Goal: Check status: Check status

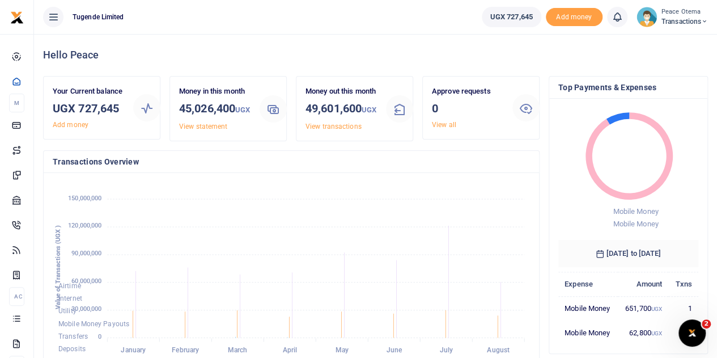
click at [706, 19] on icon at bounding box center [704, 22] width 7 height 8
click at [666, 40] on link "Switch accounts" at bounding box center [665, 41] width 90 height 16
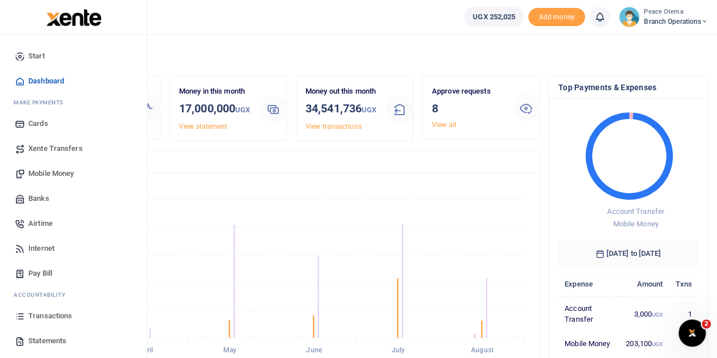
click at [45, 316] on span "Transactions" at bounding box center [50, 315] width 44 height 11
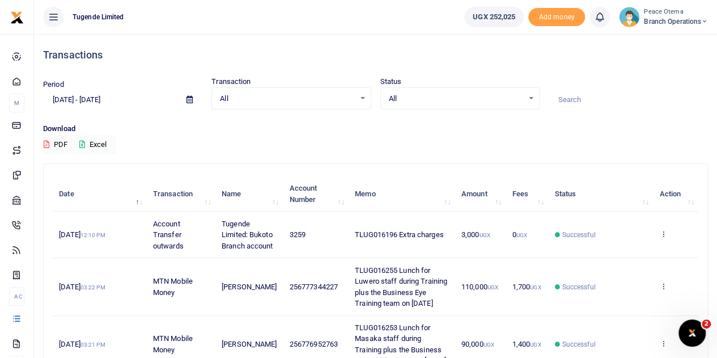
click at [565, 101] on input at bounding box center [628, 99] width 159 height 19
paste input "TLUG-015892"
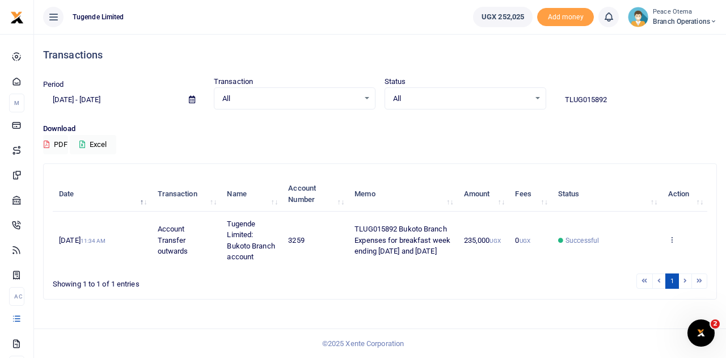
drag, startPoint x: 609, startPoint y: 95, endPoint x: 532, endPoint y: 93, distance: 77.2
click at [532, 93] on div "Period 07/29/2025 - 08/27/2025 Transaction All Select an option... All Airtime …" at bounding box center [380, 92] width 683 height 33
paste input "-015890"
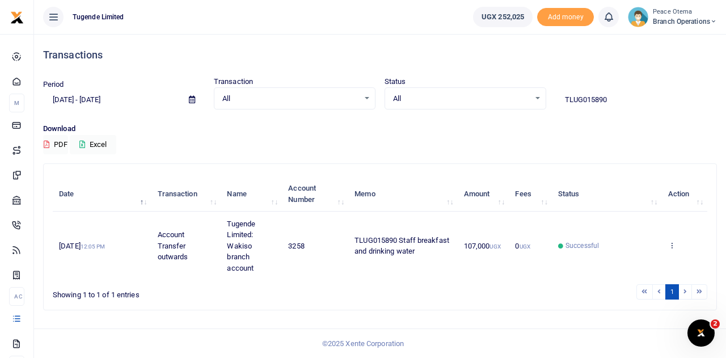
drag, startPoint x: 618, startPoint y: 99, endPoint x: 514, endPoint y: 91, distance: 103.6
click at [514, 91] on div "Period 07/29/2025 - 08/27/2025 Transaction All Select an option... All Airtime …" at bounding box center [380, 92] width 683 height 33
paste input "-015972"
drag, startPoint x: 608, startPoint y: 104, endPoint x: 502, endPoint y: 99, distance: 106.7
click at [502, 99] on div "Period 07/29/2025 - 08/27/2025 Transaction All Select an option... All Airtime …" at bounding box center [380, 92] width 683 height 33
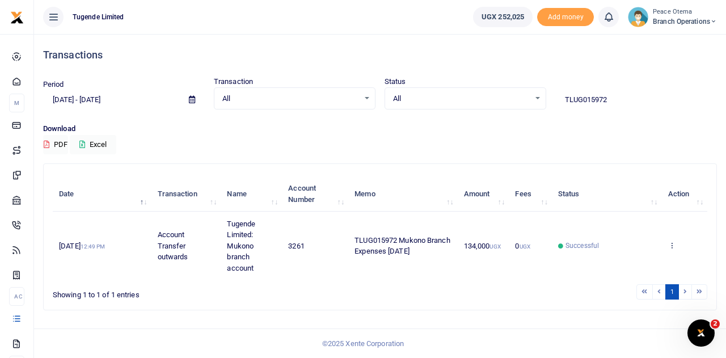
paste input "-015971"
drag, startPoint x: 617, startPoint y: 104, endPoint x: 501, endPoint y: 104, distance: 115.7
click at [501, 104] on div "Period 07/29/2025 - 08/27/2025 Transaction All Select an option... All Airtime …" at bounding box center [380, 92] width 683 height 33
paste input "-015979"
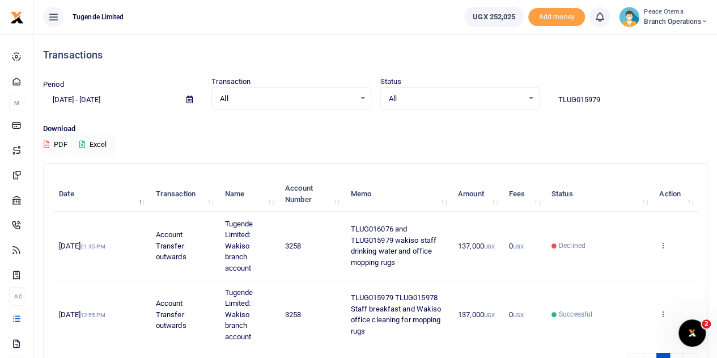
drag, startPoint x: 615, startPoint y: 96, endPoint x: 501, endPoint y: 97, distance: 114.0
click at [501, 97] on div "Period 07/29/2025 - 08/27/2025 Transaction All Select an option... All Airtime …" at bounding box center [376, 92] width 674 height 33
paste input "-016133"
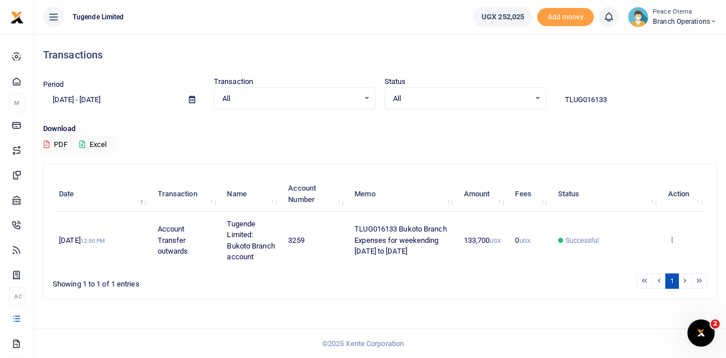
drag, startPoint x: 622, startPoint y: 93, endPoint x: 523, endPoint y: 107, distance: 99.1
click at [523, 107] on div "Period 07/29/2025 - 08/27/2025 Transaction All Select an option... All Airtime …" at bounding box center [380, 92] width 683 height 33
paste input "-016116"
drag, startPoint x: 615, startPoint y: 101, endPoint x: 494, endPoint y: 101, distance: 120.2
click at [494, 101] on div "Period 07/29/2025 - 08/27/2025 Transaction All Select an option... All Airtime …" at bounding box center [380, 92] width 683 height 33
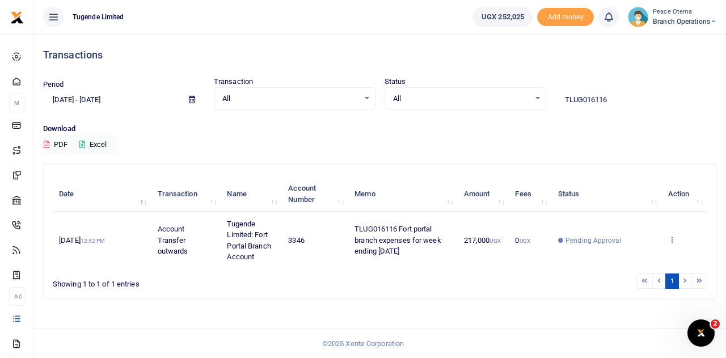
paste input "-016107"
drag, startPoint x: 612, startPoint y: 98, endPoint x: 526, endPoint y: 100, distance: 86.2
click at [526, 100] on div "Period 07/29/2025 - 08/27/2025 Transaction All Select an option... All Airtime …" at bounding box center [380, 92] width 683 height 33
paste input "-016106"
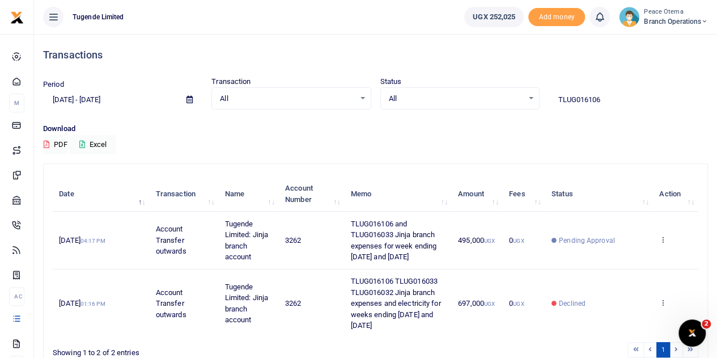
scroll to position [56, 0]
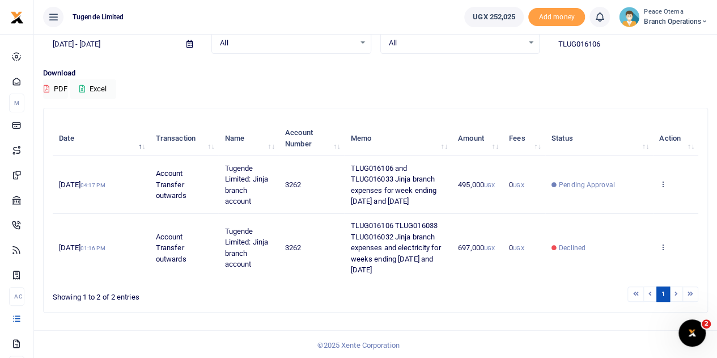
drag, startPoint x: 614, startPoint y: 45, endPoint x: 514, endPoint y: 41, distance: 99.9
click at [514, 41] on div "Period 07/29/2025 - 08/27/2025 Transaction All Select an option... All Airtime …" at bounding box center [376, 36] width 674 height 33
paste input "-016065"
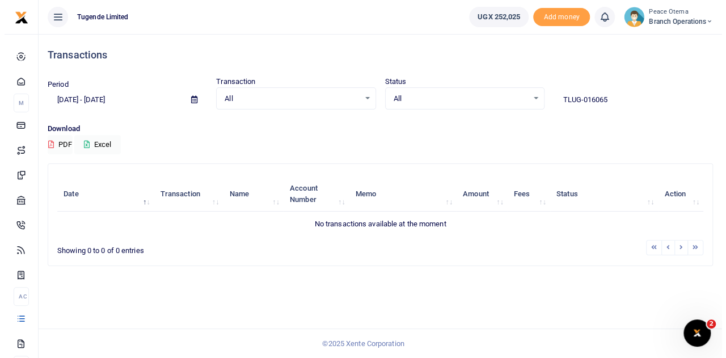
scroll to position [0, 0]
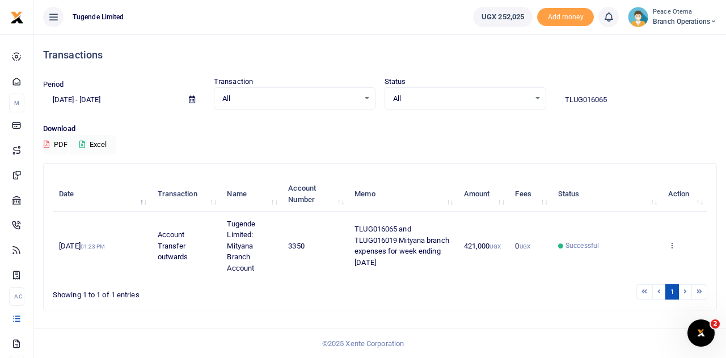
drag, startPoint x: 617, startPoint y: 100, endPoint x: 505, endPoint y: 95, distance: 112.4
click at [505, 95] on div "Period [DATE] - [DATE] Transaction All Select an option... All Airtime Internet…" at bounding box center [380, 92] width 683 height 33
paste input "-016136"
type input "TLUG016136"
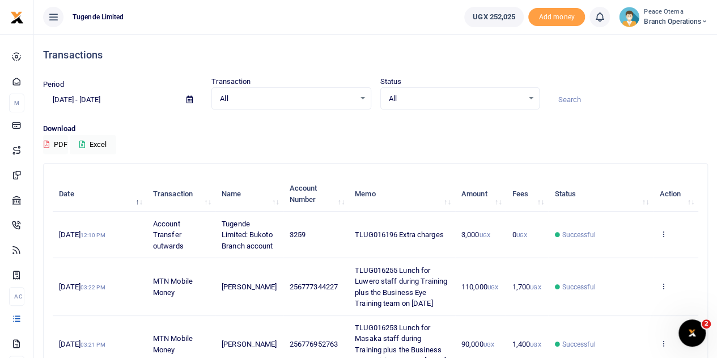
click at [574, 97] on input at bounding box center [628, 99] width 159 height 19
paste input "TLUG-016146"
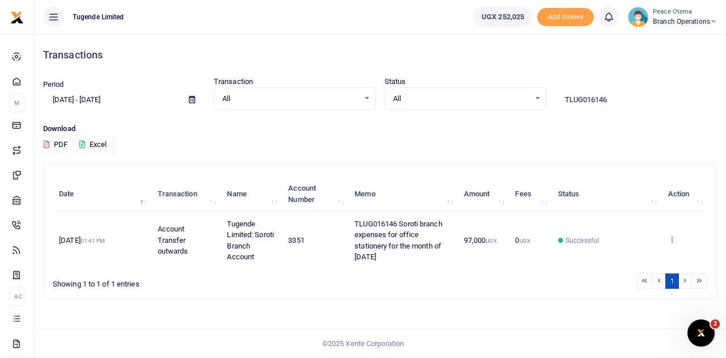
drag, startPoint x: 616, startPoint y: 100, endPoint x: 498, endPoint y: 100, distance: 118.5
click at [498, 100] on div "Period 07/29/2025 - 08/27/2025 Transaction All Select an option... All Airtime …" at bounding box center [380, 92] width 683 height 33
paste input "-01607"
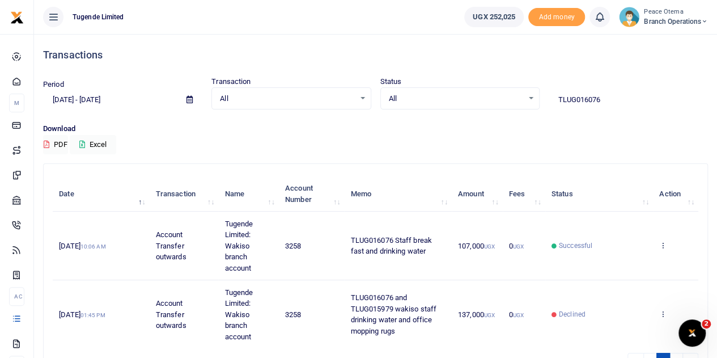
drag, startPoint x: 611, startPoint y: 106, endPoint x: 506, endPoint y: 90, distance: 106.1
click at [506, 90] on div "Period 07/29/2025 - 08/27/2025 Transaction All Select an option... All Airtime …" at bounding box center [376, 92] width 674 height 33
paste input "-01619"
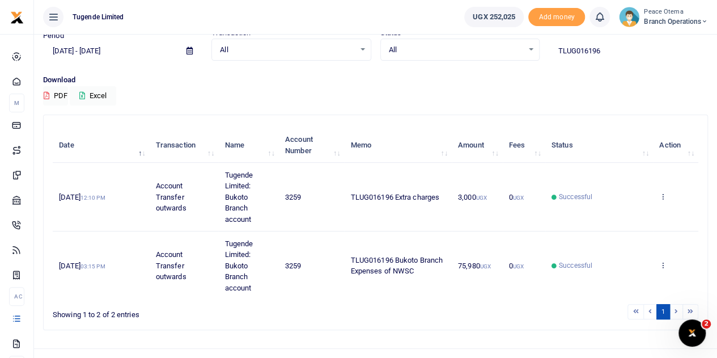
scroll to position [49, 0]
drag, startPoint x: 607, startPoint y: 49, endPoint x: 502, endPoint y: 54, distance: 105.1
click at [502, 54] on div "Period 07/29/2025 - 08/27/2025 Transaction All Select an option... All Airtime …" at bounding box center [376, 43] width 674 height 33
paste input "-016192"
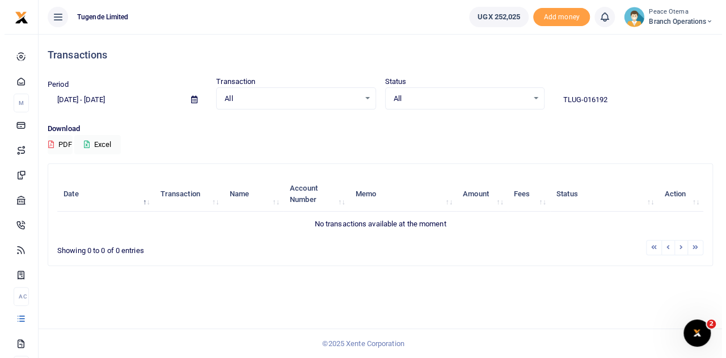
scroll to position [0, 0]
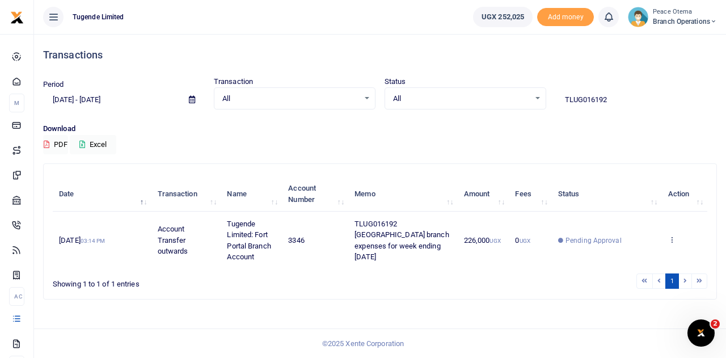
drag, startPoint x: 607, startPoint y: 96, endPoint x: 536, endPoint y: 96, distance: 70.9
click at [536, 96] on div "Period 07/29/2025 - 08/27/2025 Transaction All Select an option... All Airtime …" at bounding box center [380, 92] width 683 height 33
paste input "-016216"
drag, startPoint x: 616, startPoint y: 103, endPoint x: 488, endPoint y: 90, distance: 128.8
click at [488, 90] on div "Period 07/29/2025 - 08/27/2025 Transaction All Select an option... All Airtime …" at bounding box center [380, 92] width 683 height 33
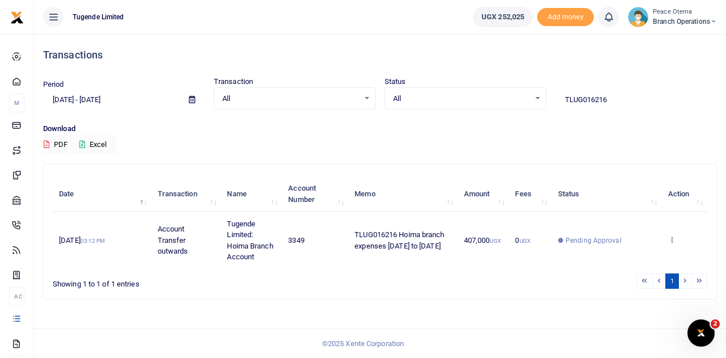
paste input "-016208"
drag, startPoint x: 619, startPoint y: 104, endPoint x: 504, endPoint y: 96, distance: 116.0
click at [504, 96] on div "Period 07/29/2025 - 08/27/2025 Transaction All Select an option... All Airtime …" at bounding box center [380, 92] width 683 height 33
paste input "-016255"
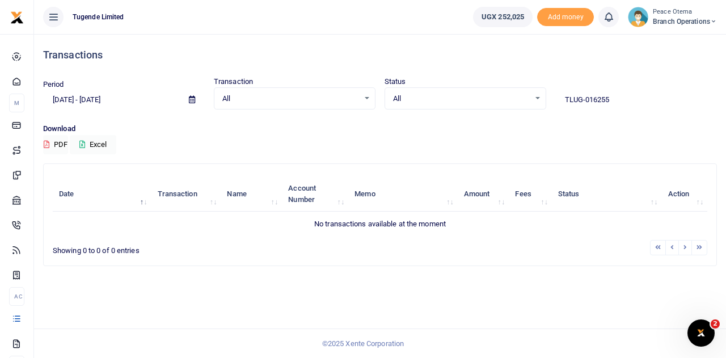
click at [585, 99] on input "TLUG-016255" at bounding box center [636, 99] width 162 height 19
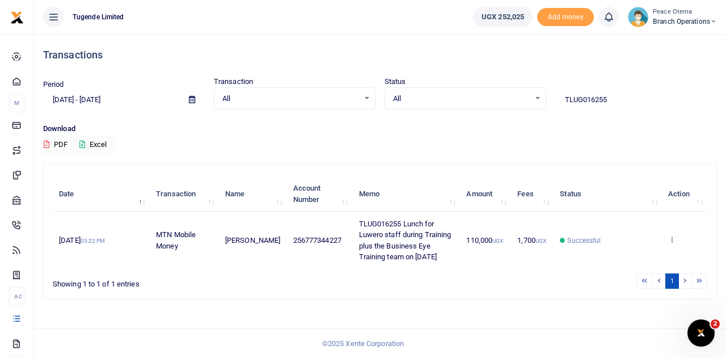
drag, startPoint x: 619, startPoint y: 95, endPoint x: 492, endPoint y: 102, distance: 127.8
click at [492, 102] on div "Period 07/29/2025 - 08/27/2025 Transaction All Select an option... All Airtime …" at bounding box center [380, 92] width 683 height 33
paste input "-016254"
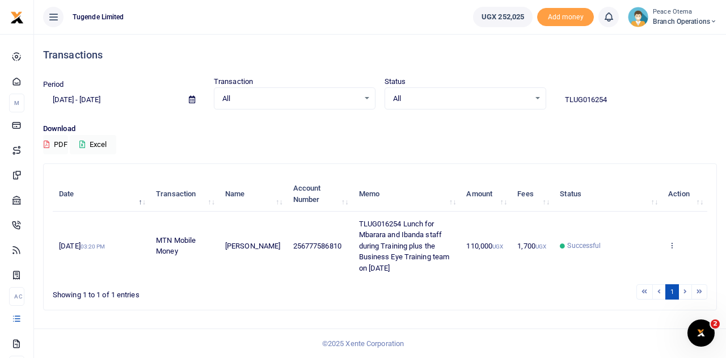
drag, startPoint x: 612, startPoint y: 99, endPoint x: 489, endPoint y: 99, distance: 123.6
click at [489, 99] on div "Period [DATE] - [DATE] Transaction All Select an option... All Airtime Internet…" at bounding box center [380, 92] width 683 height 33
paste input "-016253"
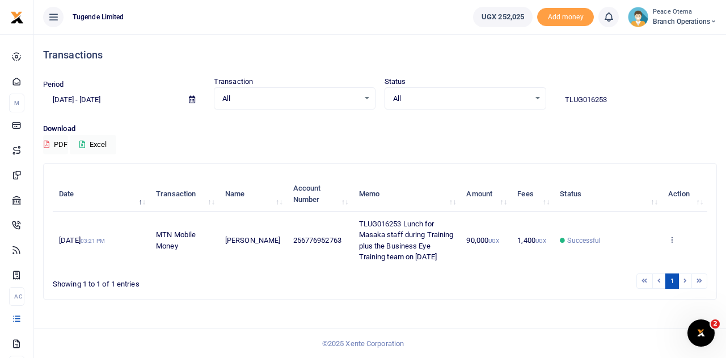
drag, startPoint x: 611, startPoint y: 99, endPoint x: 473, endPoint y: 100, distance: 138.4
click at [473, 100] on div "Period [DATE] - [DATE] Transaction All Select an option... All Airtime Internet…" at bounding box center [380, 92] width 683 height 33
paste input "-016244"
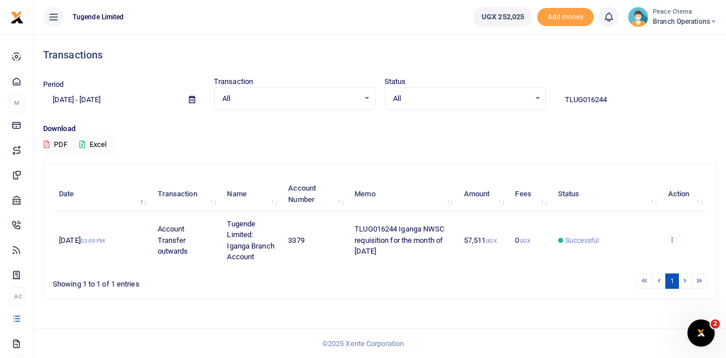
drag, startPoint x: 617, startPoint y: 103, endPoint x: 489, endPoint y: 96, distance: 128.3
click at [489, 96] on div "Period [DATE] - [DATE] Transaction All Select an option... All Airtime Internet…" at bounding box center [380, 92] width 683 height 33
paste input "-016239"
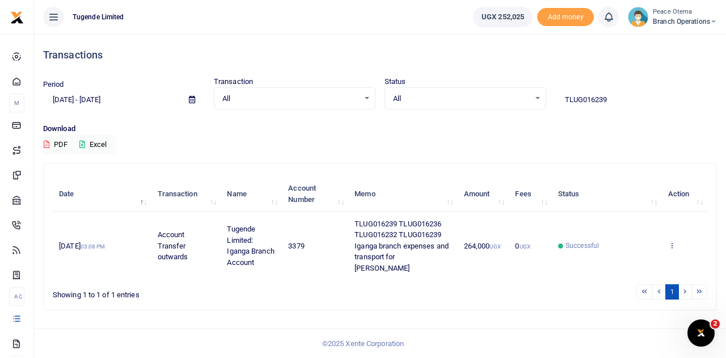
drag, startPoint x: 616, startPoint y: 94, endPoint x: 496, endPoint y: 92, distance: 120.2
click at [496, 92] on div "Period [DATE] - [DATE] Transaction All Select an option... All Airtime Internet…" at bounding box center [380, 92] width 683 height 33
paste input "-016238"
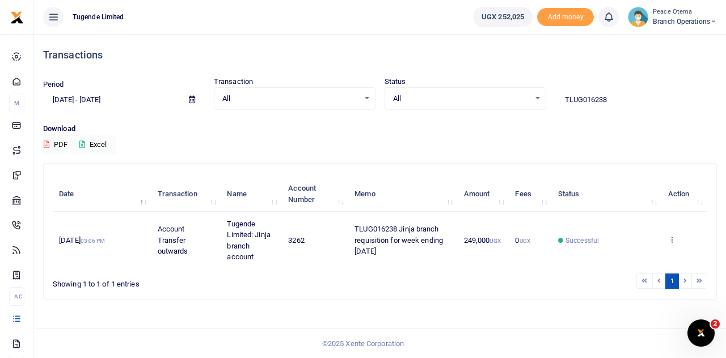
drag, startPoint x: 616, startPoint y: 97, endPoint x: 483, endPoint y: 94, distance: 133.3
click at [483, 94] on div "Period 07/29/2025 - 08/27/2025 Transaction All Select an option... All Airtime …" at bounding box center [380, 92] width 683 height 33
paste input "-016235"
drag, startPoint x: 622, startPoint y: 99, endPoint x: 485, endPoint y: 100, distance: 136.1
click at [485, 100] on div "Period 07/29/2025 - 08/27/2025 Transaction All Select an option... All Airtime …" at bounding box center [380, 92] width 683 height 33
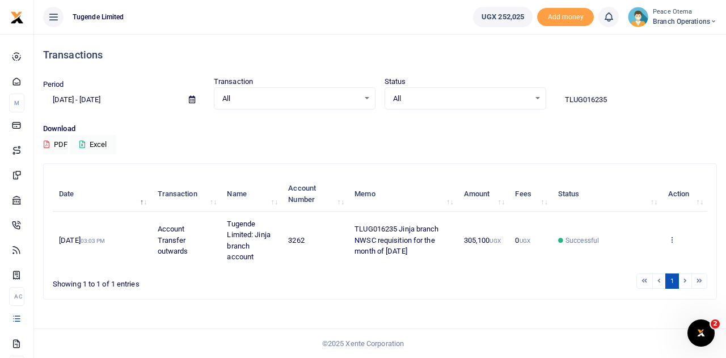
paste input "-016233"
drag, startPoint x: 612, startPoint y: 99, endPoint x: 496, endPoint y: 100, distance: 115.7
click at [496, 100] on div "Period 07/29/2025 - 08/27/2025 Transaction All Select an option... All Airtime …" at bounding box center [380, 92] width 683 height 33
paste input "-016161"
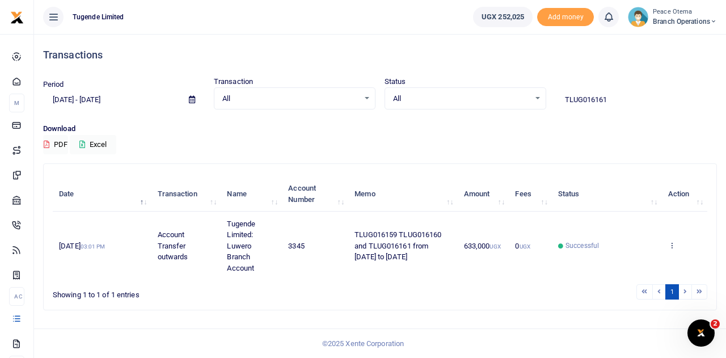
drag, startPoint x: 622, startPoint y: 101, endPoint x: 483, endPoint y: 99, distance: 139.0
click at [483, 99] on div "Period [DATE] - [DATE] Transaction All Select an option... All Airtime Internet…" at bounding box center [380, 92] width 683 height 33
paste input "-016194"
drag, startPoint x: 610, startPoint y: 98, endPoint x: 516, endPoint y: 96, distance: 94.1
click at [516, 96] on div "Period [DATE] - [DATE] Transaction All Select an option... All Airtime Internet…" at bounding box center [380, 92] width 683 height 33
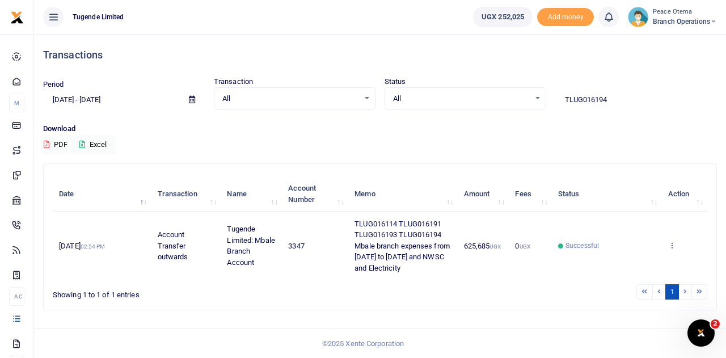
paste input "-016199"
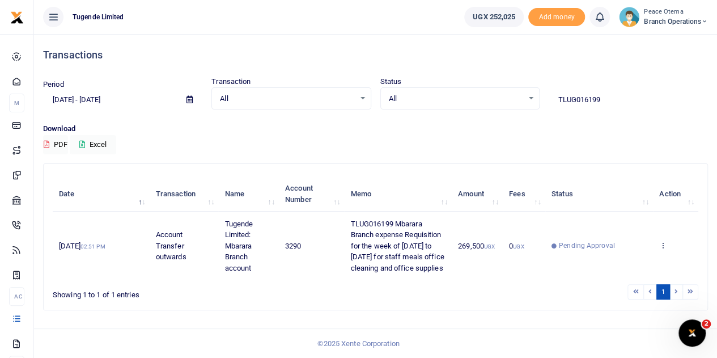
drag, startPoint x: 602, startPoint y: 104, endPoint x: 483, endPoint y: 97, distance: 118.7
click at [483, 97] on div "Period [DATE] - [DATE] Transaction All Select an option... All Airtime Internet…" at bounding box center [376, 92] width 674 height 33
paste input "-016164"
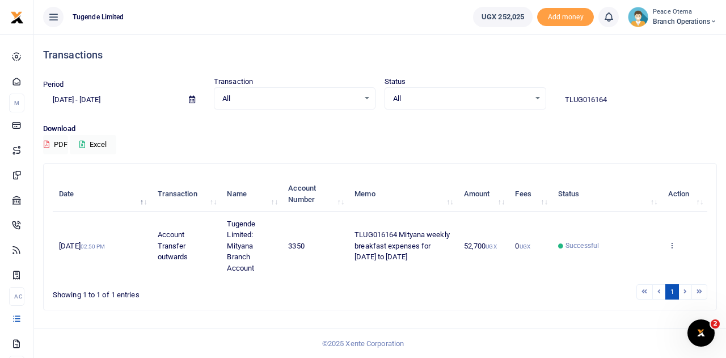
drag, startPoint x: 620, startPoint y: 99, endPoint x: 503, endPoint y: 108, distance: 117.7
click at [503, 108] on div "Period [DATE] - [DATE] Transaction All Select an option... All Airtime Internet…" at bounding box center [380, 92] width 683 height 33
paste input "-016163"
drag, startPoint x: 612, startPoint y: 102, endPoint x: 467, endPoint y: 97, distance: 145.2
click at [467, 97] on div "Period [DATE] - [DATE] Transaction All Select an option... All Airtime Internet…" at bounding box center [380, 92] width 683 height 33
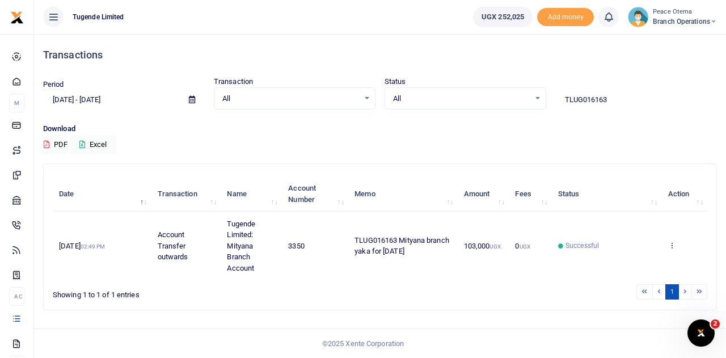
paste input "-016260"
drag, startPoint x: 612, startPoint y: 102, endPoint x: 500, endPoint y: 94, distance: 113.2
click at [500, 94] on div "Period [DATE] - [DATE] Transaction All Select an option... All Airtime Internet…" at bounding box center [380, 92] width 683 height 33
paste input "-016221"
type input "TLUG016221"
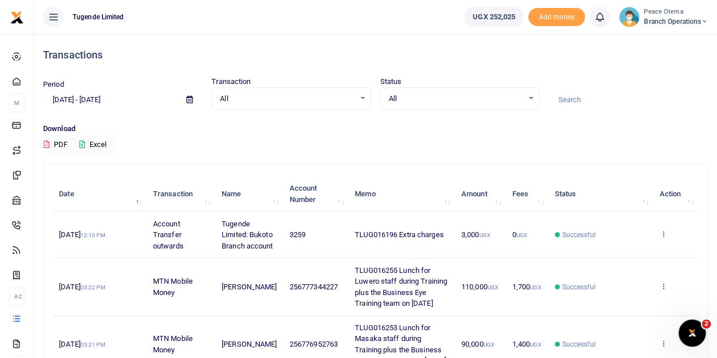
click at [570, 98] on input at bounding box center [628, 99] width 159 height 19
paste input "TLUG-016245"
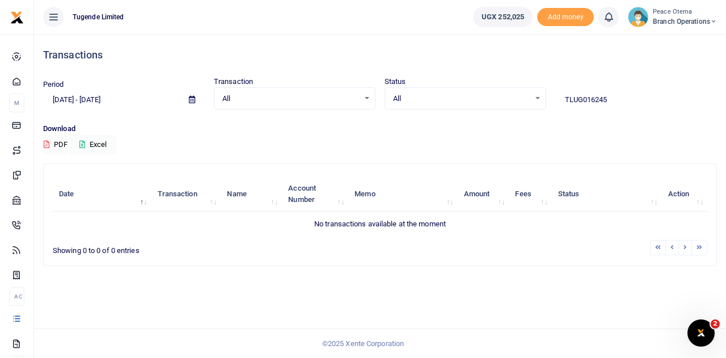
drag, startPoint x: 617, startPoint y: 104, endPoint x: 540, endPoint y: 101, distance: 76.6
click at [540, 101] on div "Period [DATE] - [DATE] Transaction All Select an option... All Airtime Internet…" at bounding box center [380, 92] width 683 height 33
paste input "-"
type input "TLUG016245"
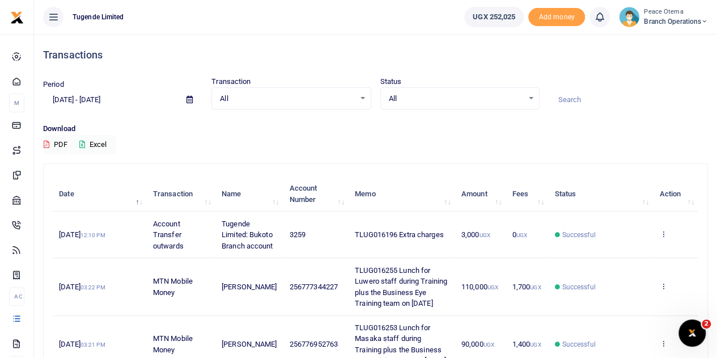
click at [575, 96] on input at bounding box center [628, 99] width 159 height 19
paste input "TLUG-016245"
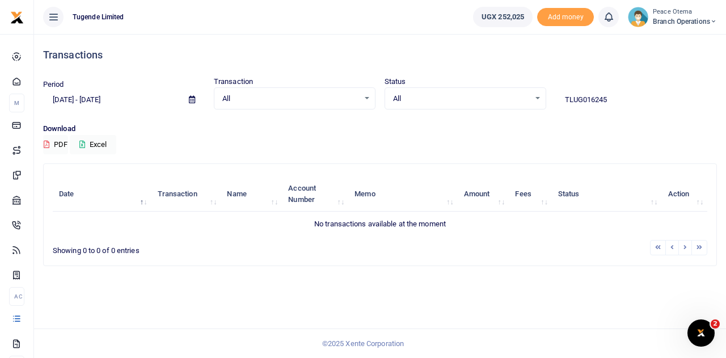
type input "TLUG016245"
click at [366, 97] on div "All Select an option..." at bounding box center [294, 98] width 160 height 12
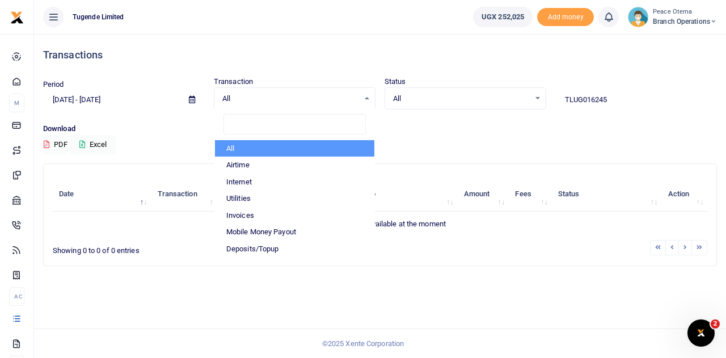
click at [192, 99] on icon at bounding box center [192, 99] width 6 height 7
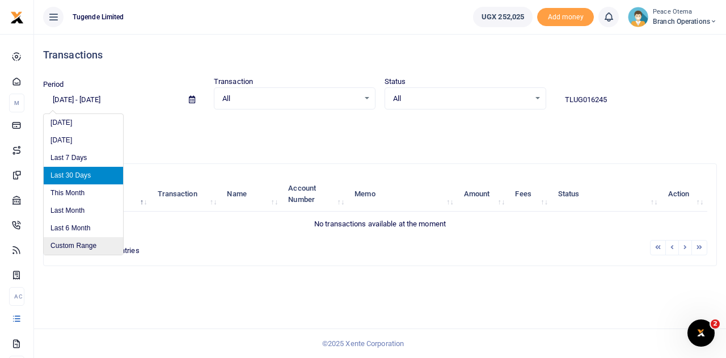
click at [71, 248] on li "Custom Range" at bounding box center [83, 246] width 79 height 18
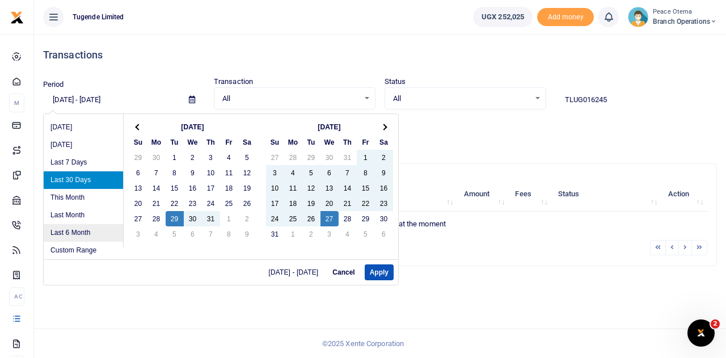
click at [71, 232] on li "Last 6 Month" at bounding box center [83, 233] width 79 height 18
type input "02/27/2025 - 08/27/2025"
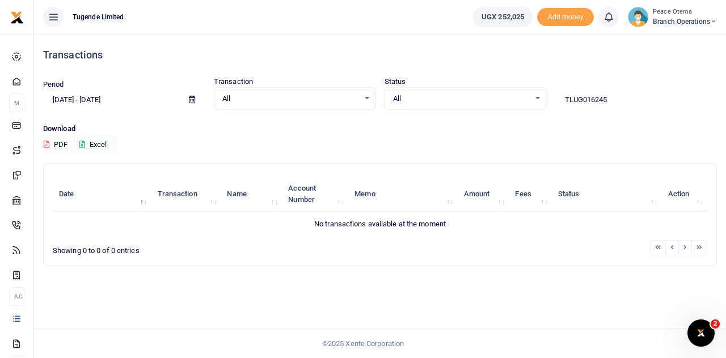
click at [582, 98] on input "TLUG016245" at bounding box center [636, 99] width 162 height 19
click at [418, 77] on div "Status All Select an option... All Processing Successful Pending Declined Failed" at bounding box center [465, 92] width 171 height 33
drag, startPoint x: 623, startPoint y: 104, endPoint x: 498, endPoint y: 103, distance: 124.8
click at [498, 103] on div "Period 02/27/2025 - 08/27/2025 Transaction All Select an option... All Airtime …" at bounding box center [380, 92] width 683 height 33
paste input "-016237"
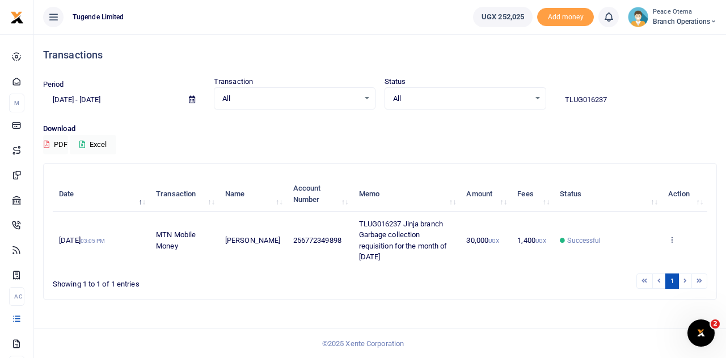
drag, startPoint x: 612, startPoint y: 109, endPoint x: 615, endPoint y: 99, distance: 11.1
click at [615, 99] on div "Period 02/27/2025 - 08/27/2025 Transaction All Select an option... All Airtime …" at bounding box center [380, 99] width 683 height 47
drag, startPoint x: 615, startPoint y: 99, endPoint x: 493, endPoint y: 98, distance: 121.4
click at [493, 98] on div "Period 02/27/2025 - 08/27/2025 Transaction All Select an option... All Airtime …" at bounding box center [380, 92] width 683 height 33
paste input "-01624"
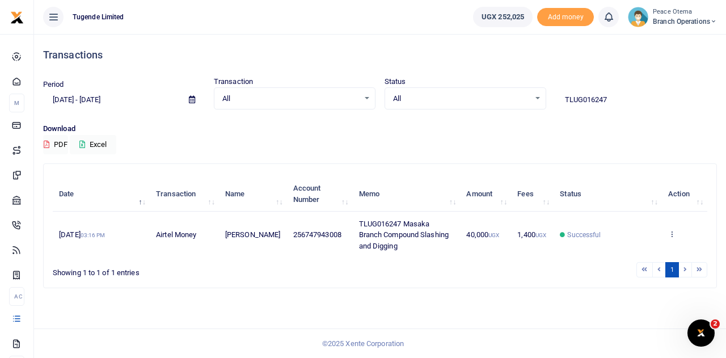
click at [605, 102] on input "TLUG016247" at bounding box center [636, 99] width 162 height 19
drag, startPoint x: 612, startPoint y: 100, endPoint x: 500, endPoint y: 96, distance: 112.3
click at [500, 96] on div "Period 02/27/2025 - 08/27/2025 Transaction All Select an option... All Airtime …" at bounding box center [380, 92] width 683 height 33
paste input "-016218"
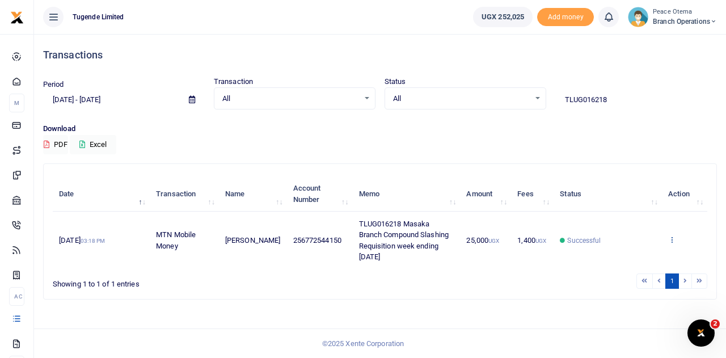
click at [673, 239] on icon at bounding box center [671, 239] width 7 height 8
click at [626, 195] on link "View details" at bounding box center [631, 197] width 90 height 16
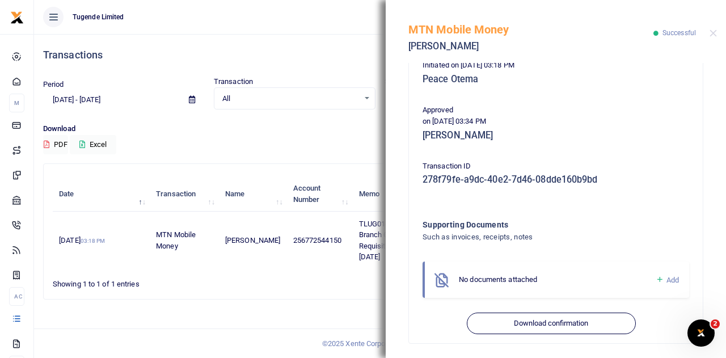
scroll to position [255, 0]
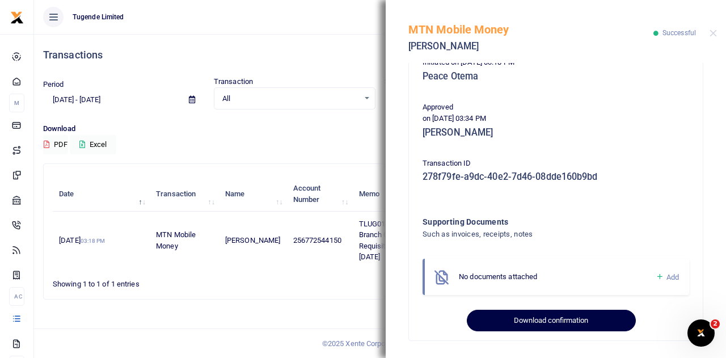
click at [524, 323] on button "Download confirmation" at bounding box center [551, 321] width 168 height 22
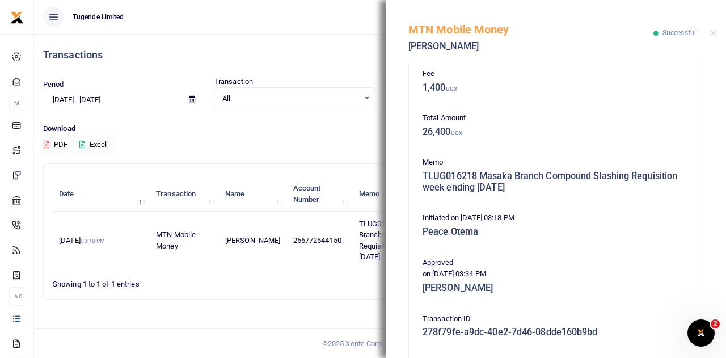
scroll to position [99, 0]
click at [711, 36] on button "Close" at bounding box center [712, 32] width 7 height 7
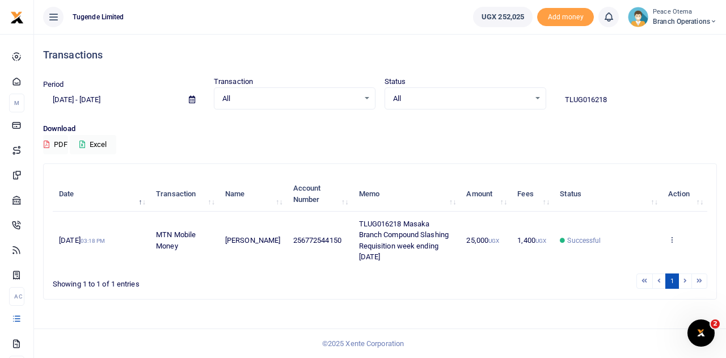
drag, startPoint x: 614, startPoint y: 97, endPoint x: 521, endPoint y: 96, distance: 93.0
click at [521, 96] on div "Period 02/27/2025 - 08/27/2025 Transaction All Select an option... All Airtime …" at bounding box center [380, 92] width 683 height 33
paste input "-016247"
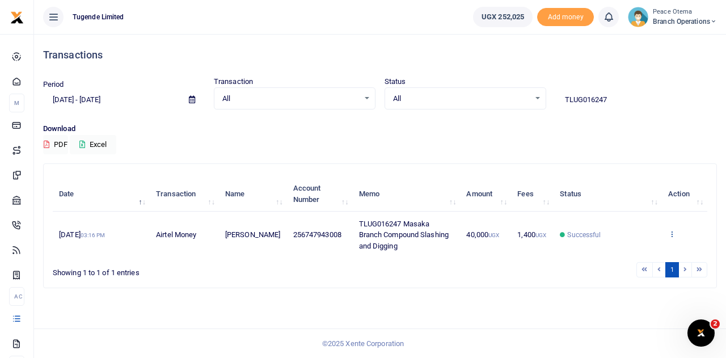
type input "TLUG016247"
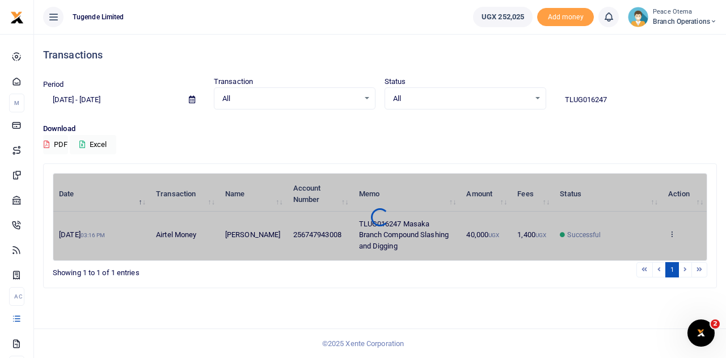
click at [671, 234] on div "Date Transaction Name Account Number Memo Amount Fees Status Action 22nd Aug 20…" at bounding box center [380, 217] width 654 height 88
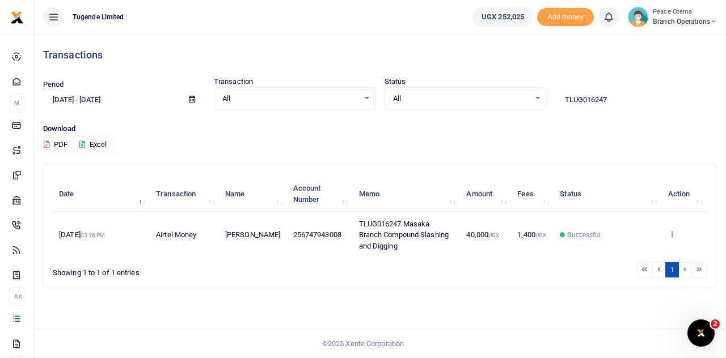
click at [671, 234] on icon at bounding box center [671, 234] width 7 height 8
click at [624, 188] on link "View details" at bounding box center [631, 191] width 90 height 16
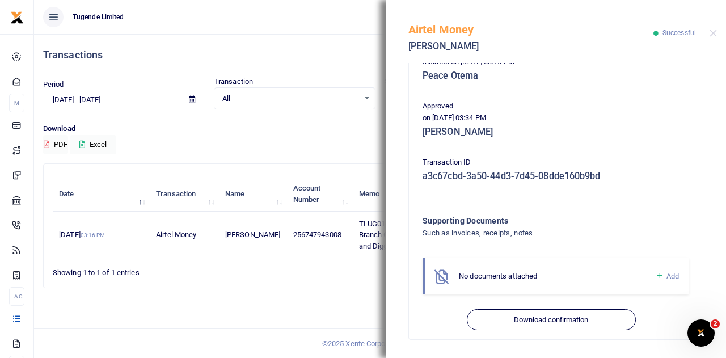
scroll to position [255, 0]
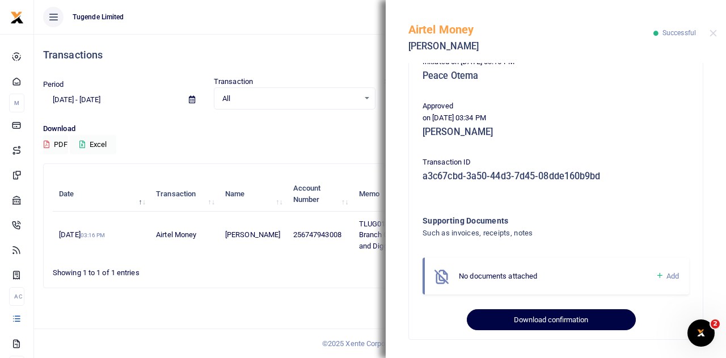
click at [524, 320] on button "Download confirmation" at bounding box center [551, 320] width 168 height 22
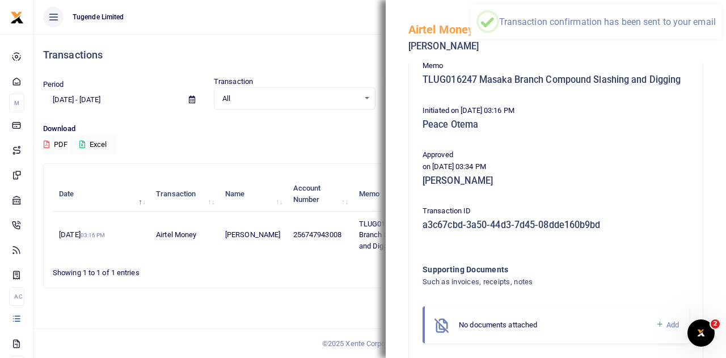
scroll to position [195, 0]
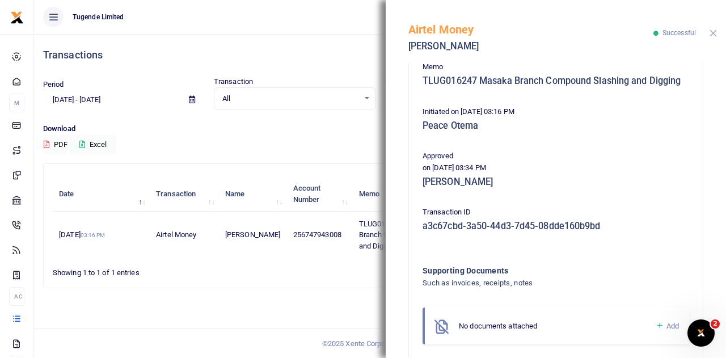
click at [713, 33] on button "Close" at bounding box center [712, 32] width 7 height 7
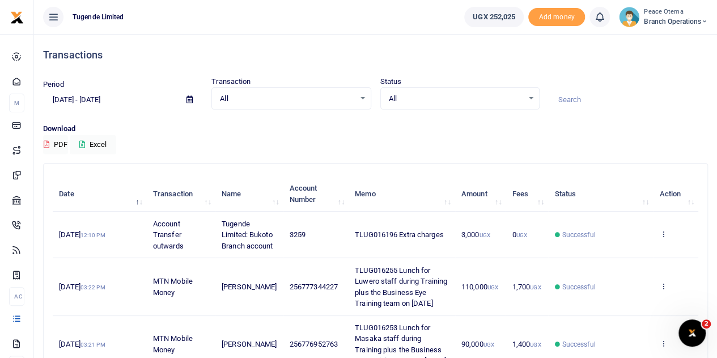
click at [574, 95] on div at bounding box center [358, 179] width 717 height 358
click at [574, 95] on input at bounding box center [628, 99] width 159 height 19
paste input "TLUG-016237"
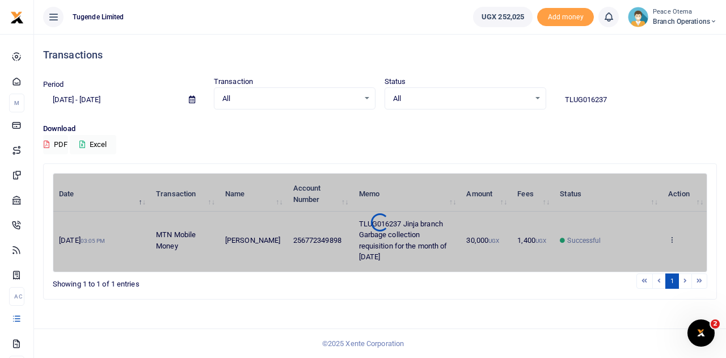
click at [671, 237] on div "Date Transaction Name Account Number Memo Amount Fees Status Action [DATE] 03:0…" at bounding box center [380, 222] width 654 height 99
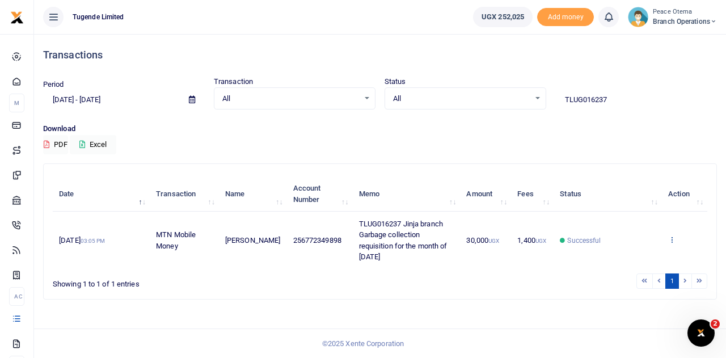
click at [669, 239] on icon at bounding box center [671, 239] width 7 height 8
click at [620, 191] on link "View details" at bounding box center [631, 197] width 90 height 16
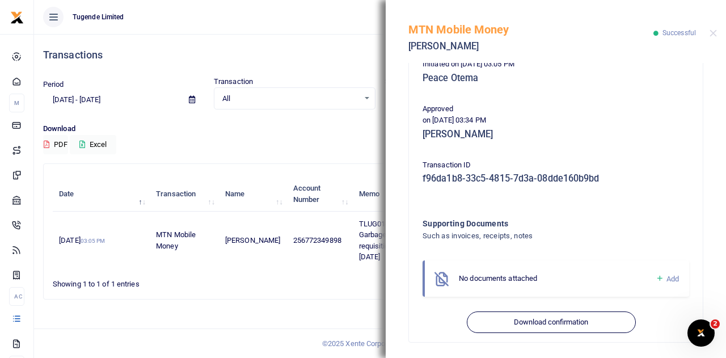
scroll to position [255, 0]
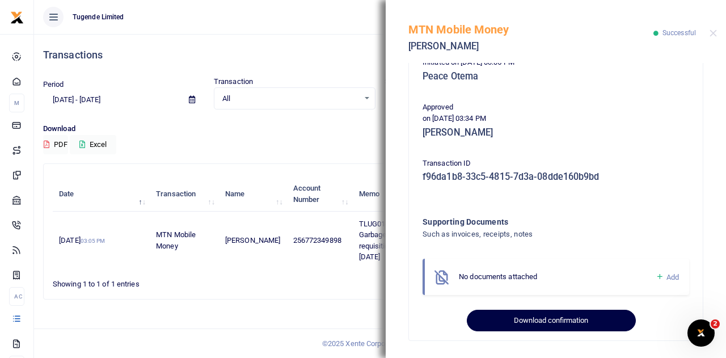
click at [516, 323] on button "Download confirmation" at bounding box center [551, 321] width 168 height 22
click at [520, 317] on button "Download confirmation" at bounding box center [551, 321] width 168 height 22
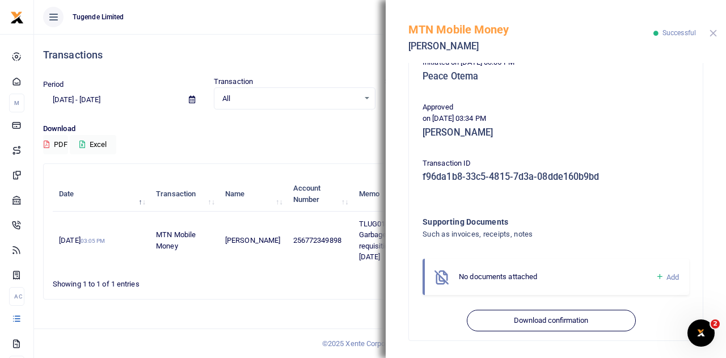
click at [713, 36] on button "Close" at bounding box center [712, 32] width 7 height 7
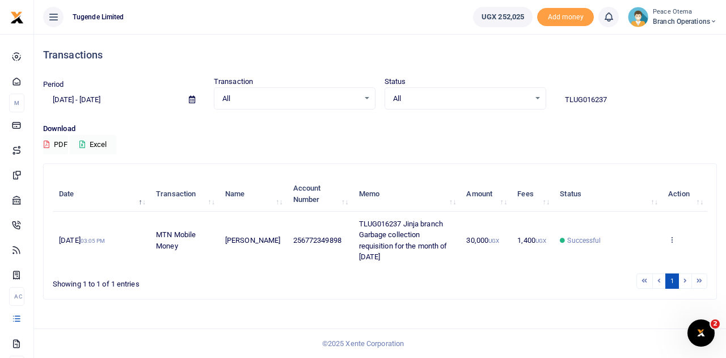
drag, startPoint x: 621, startPoint y: 97, endPoint x: 515, endPoint y: 106, distance: 106.4
click at [515, 106] on div "Period [DATE] - [DATE] Transaction All Select an option... All Airtime Internet…" at bounding box center [380, 92] width 683 height 33
paste input "-016245"
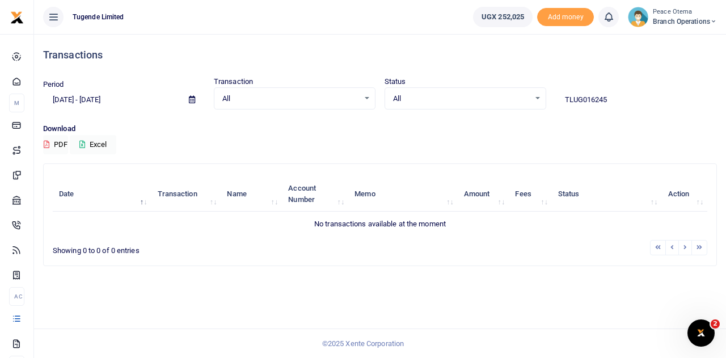
type input "TLUG016245"
